Goal: Task Accomplishment & Management: Manage account settings

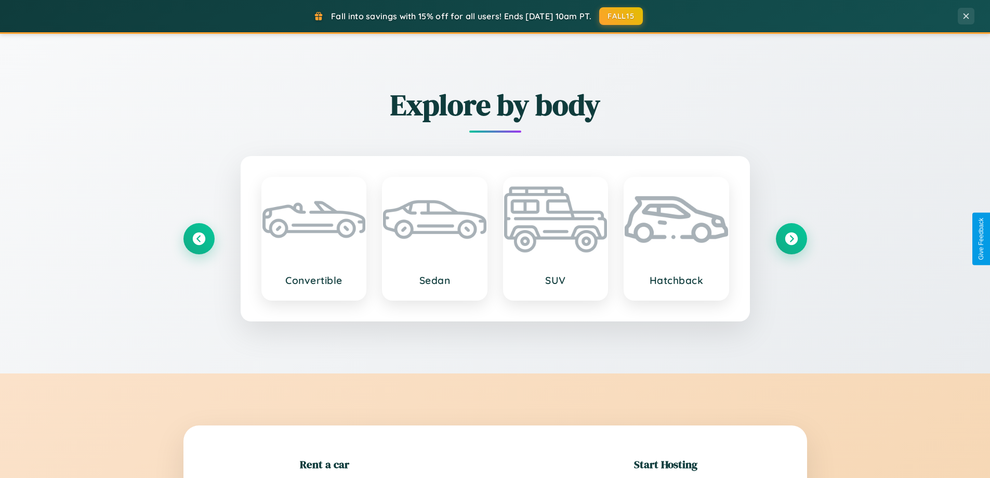
scroll to position [224, 0]
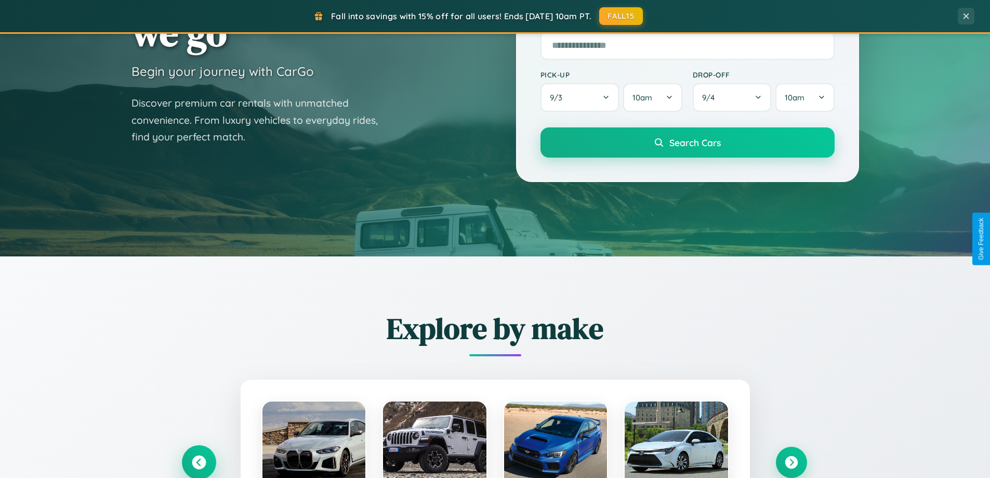
click at [199, 462] on icon at bounding box center [199, 462] width 14 height 14
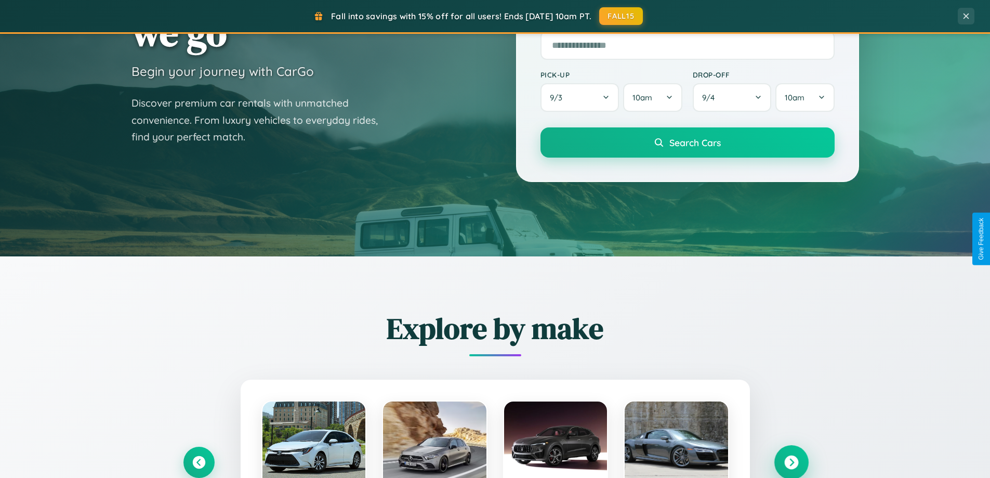
click at [791, 461] on icon at bounding box center [791, 462] width 14 height 14
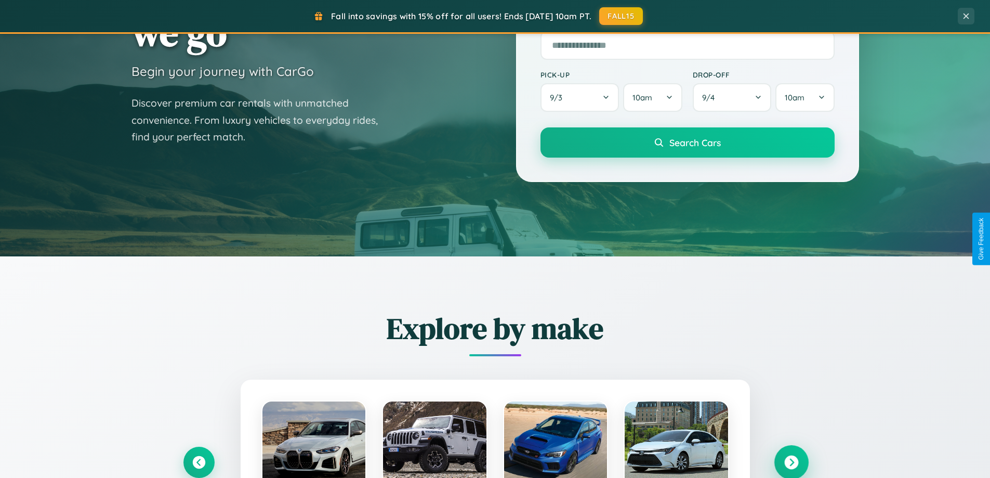
click at [791, 461] on icon at bounding box center [791, 462] width 14 height 14
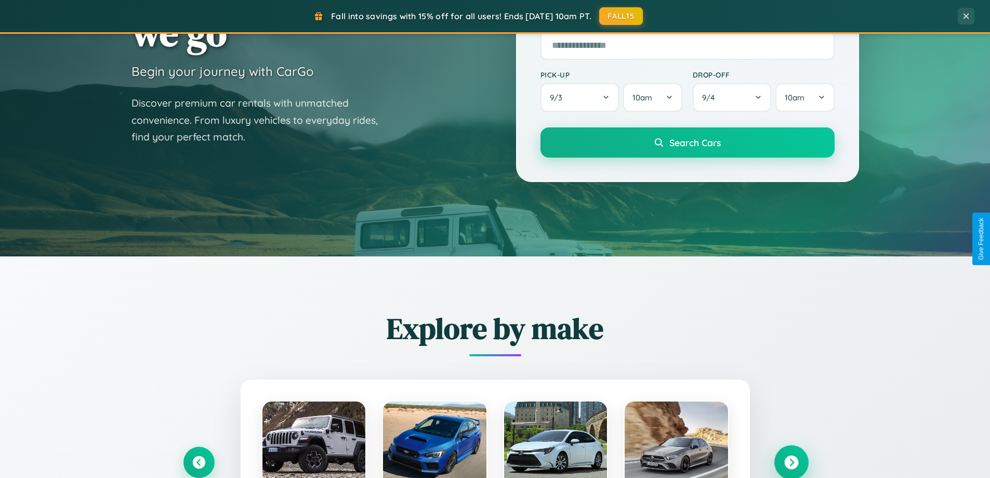
click at [791, 461] on icon at bounding box center [791, 462] width 14 height 14
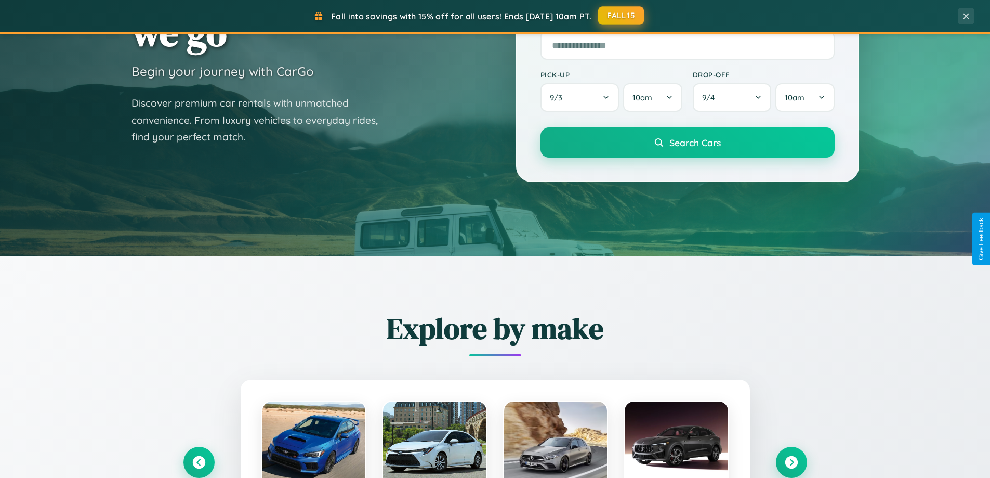
click at [621, 16] on button "FALL15" at bounding box center [621, 15] width 46 height 19
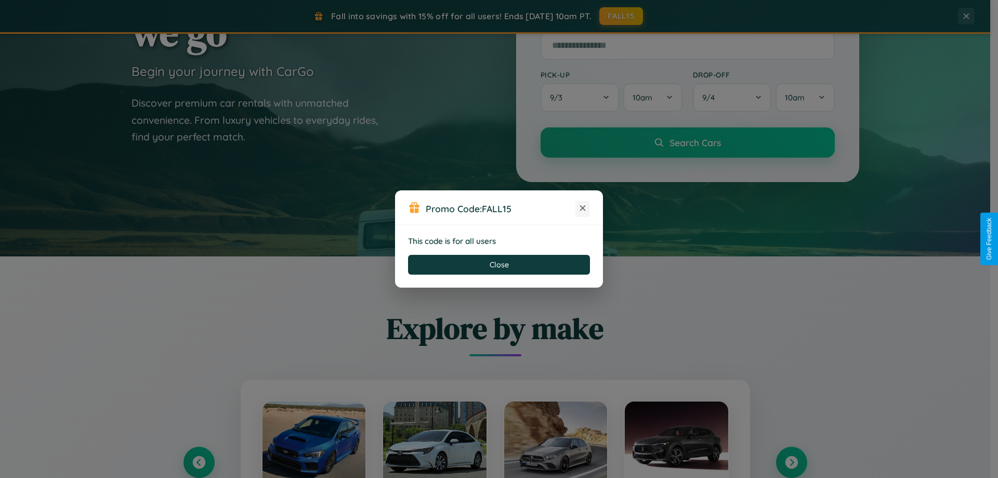
click at [583, 208] on icon at bounding box center [582, 208] width 10 height 10
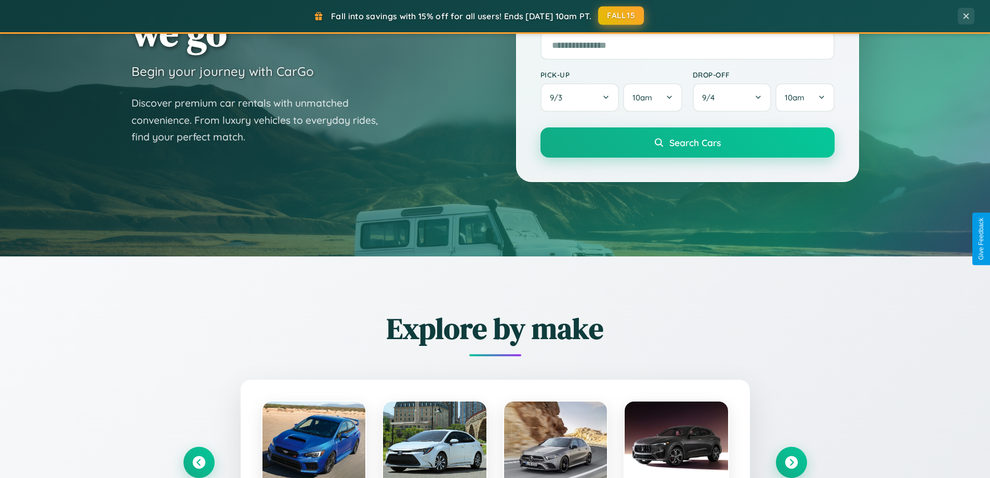
click at [621, 16] on button "FALL15" at bounding box center [621, 15] width 46 height 19
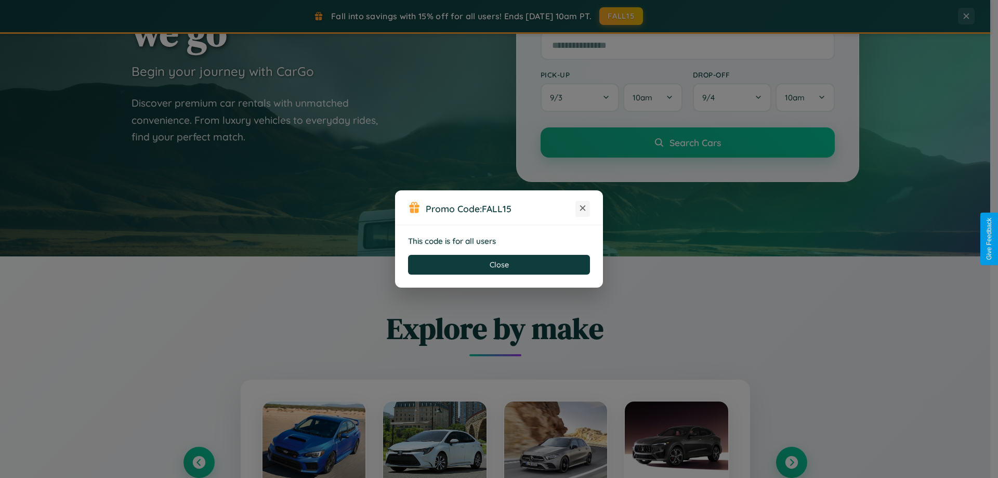
click at [583, 208] on icon at bounding box center [582, 208] width 10 height 10
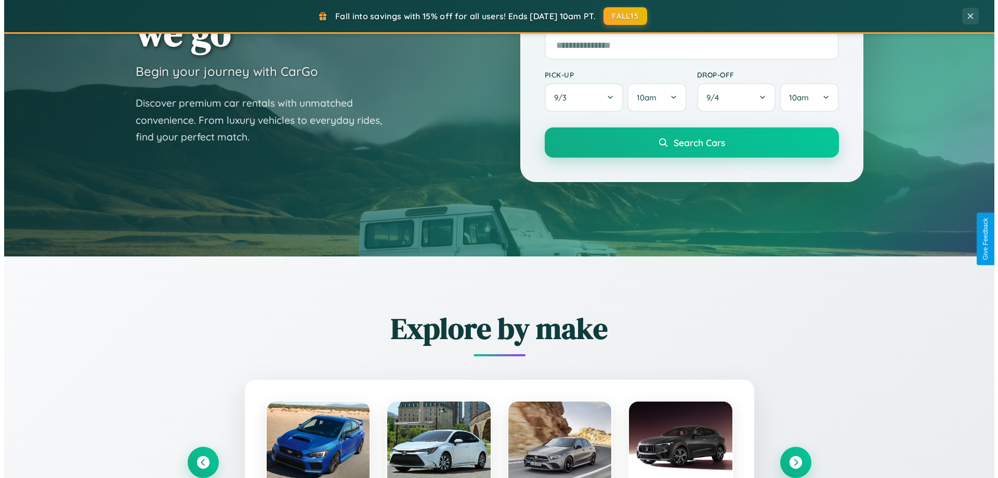
scroll to position [0, 0]
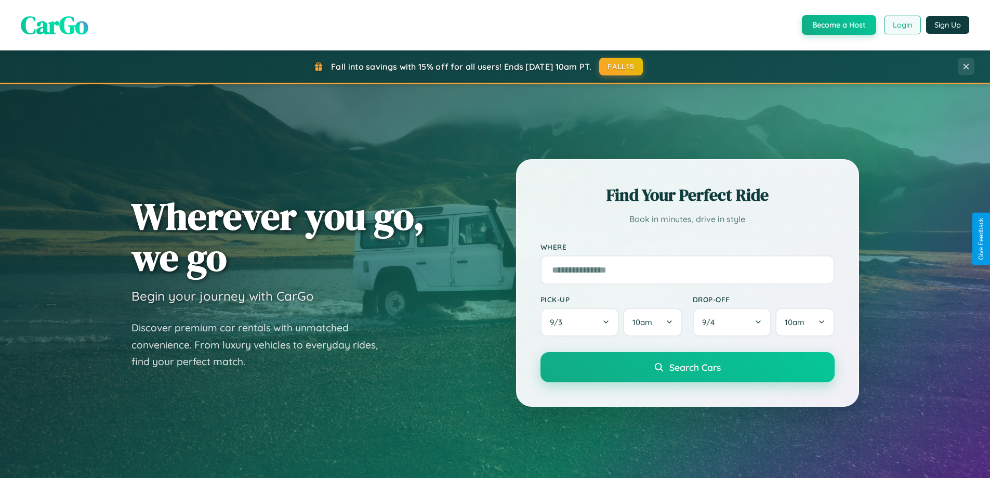
click at [902, 25] on button "Login" at bounding box center [902, 25] width 37 height 19
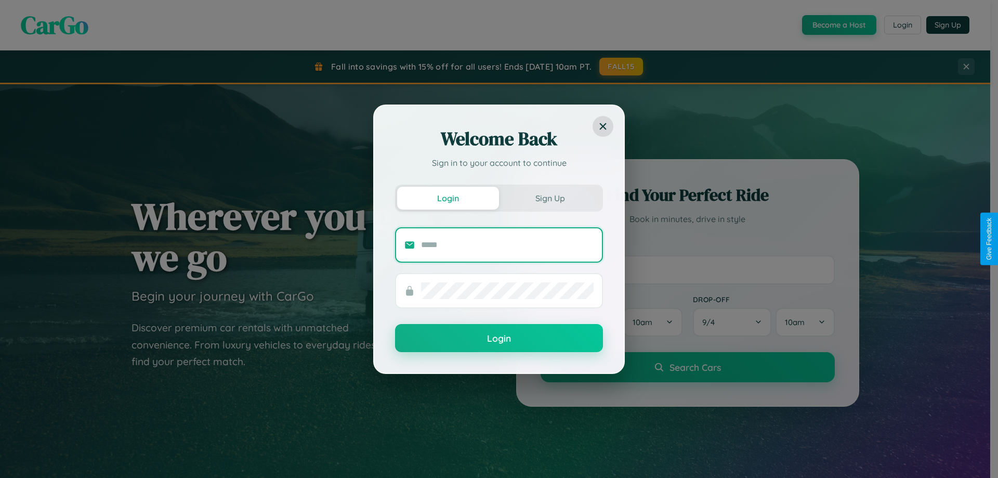
click at [507, 244] on input "text" at bounding box center [507, 244] width 173 height 17
type input "**********"
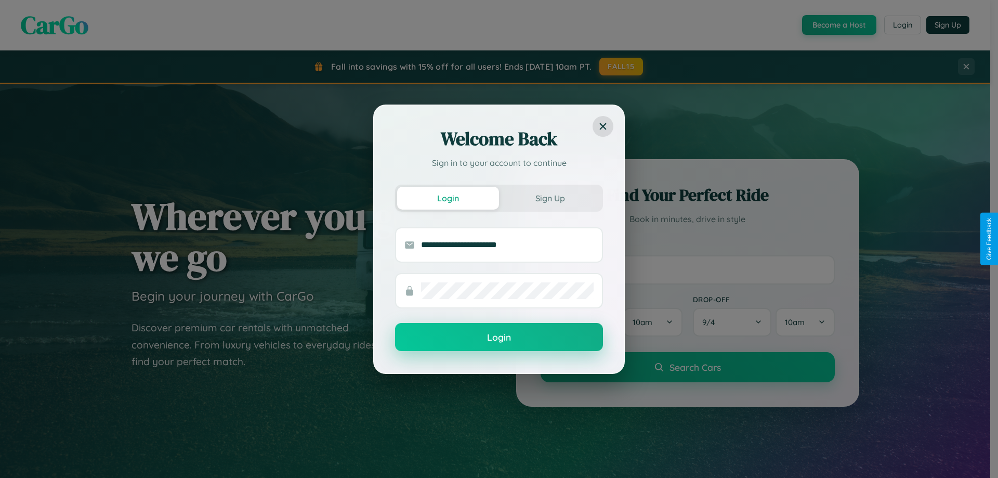
click at [499, 337] on button "Login" at bounding box center [499, 337] width 208 height 28
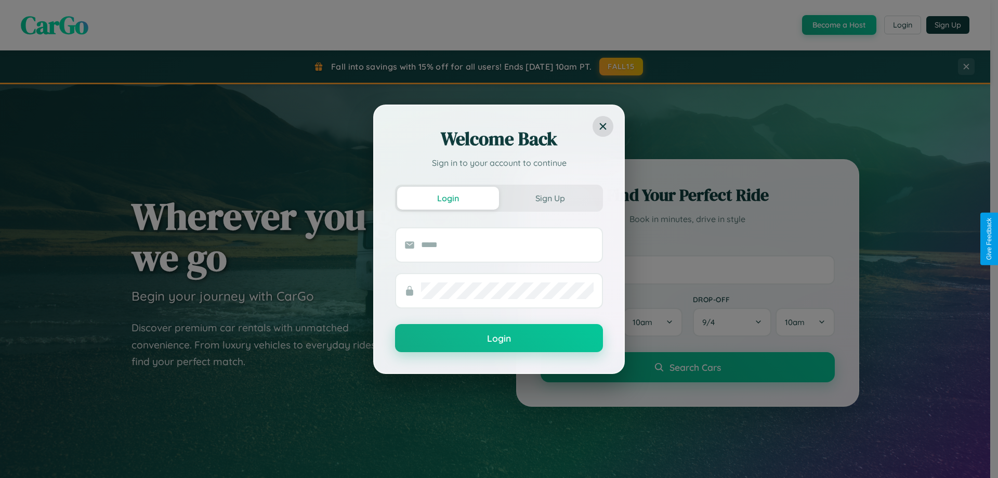
scroll to position [31, 0]
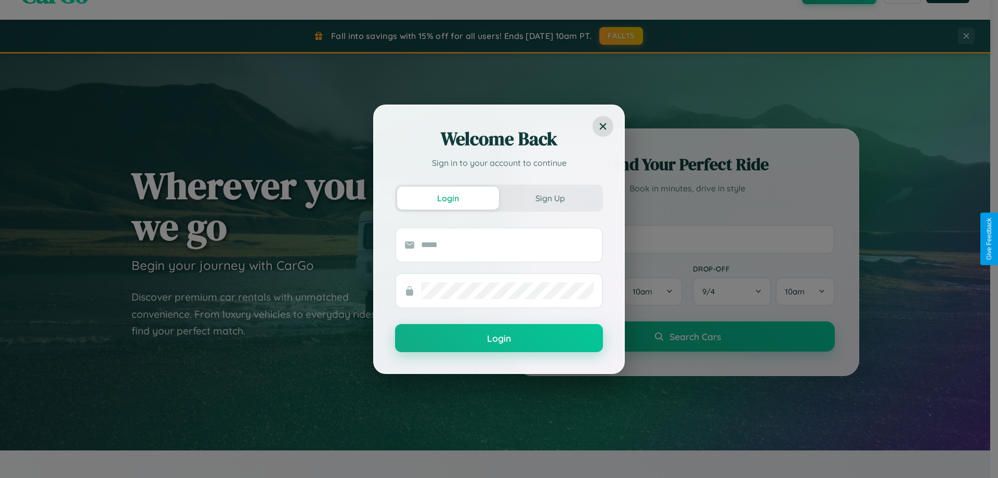
click at [687, 239] on div "Welcome Back Sign in to your account to continue Login Sign Up Login" at bounding box center [499, 239] width 998 height 478
